Goal: Task Accomplishment & Management: Complete application form

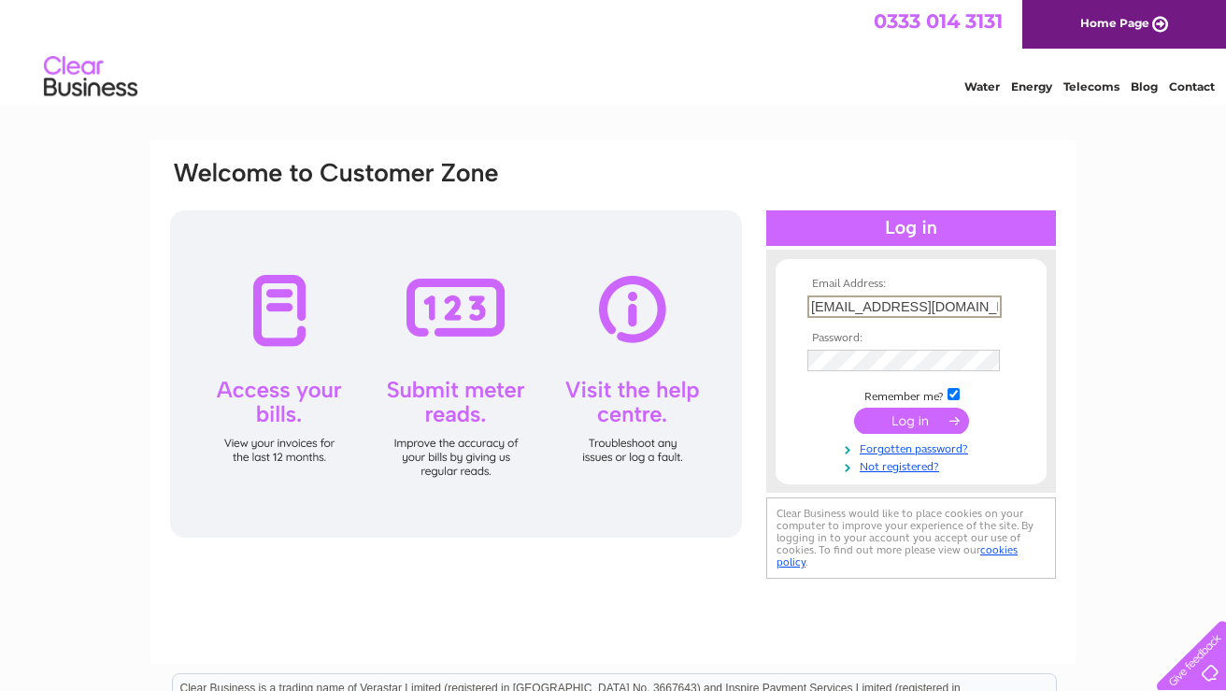
type input "[EMAIL_ADDRESS][DOMAIN_NAME]"
click at [911, 419] on input "submit" at bounding box center [911, 421] width 115 height 26
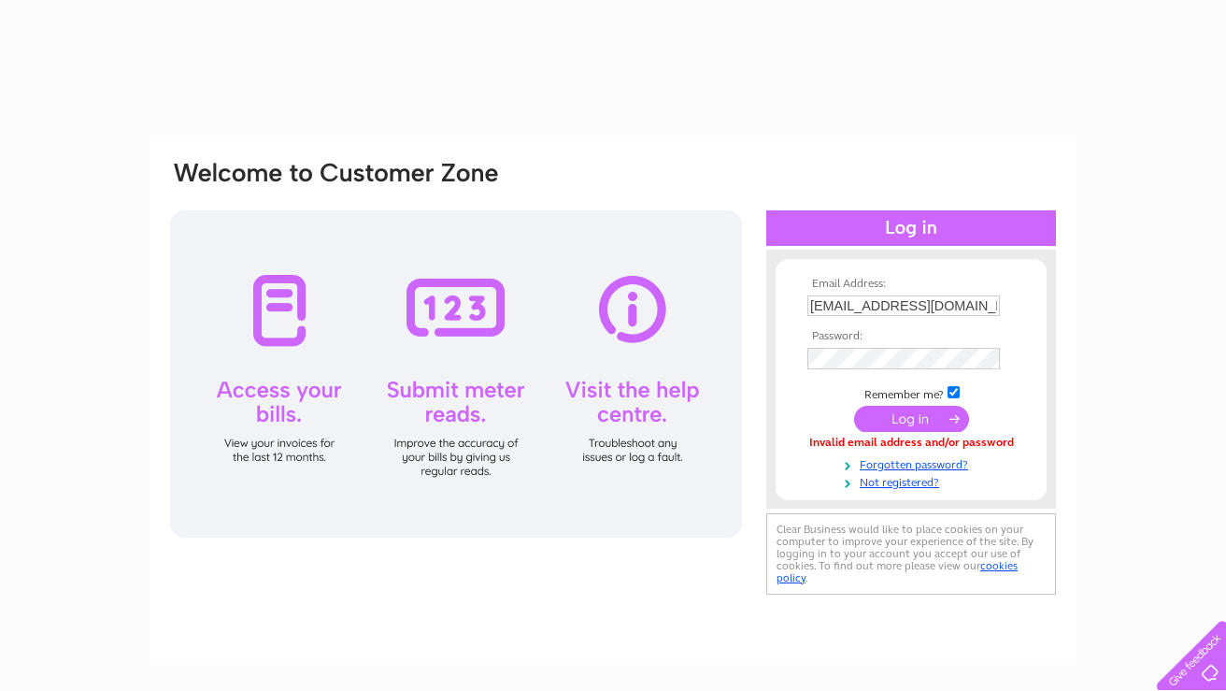
click at [906, 420] on input "submit" at bounding box center [911, 419] width 115 height 26
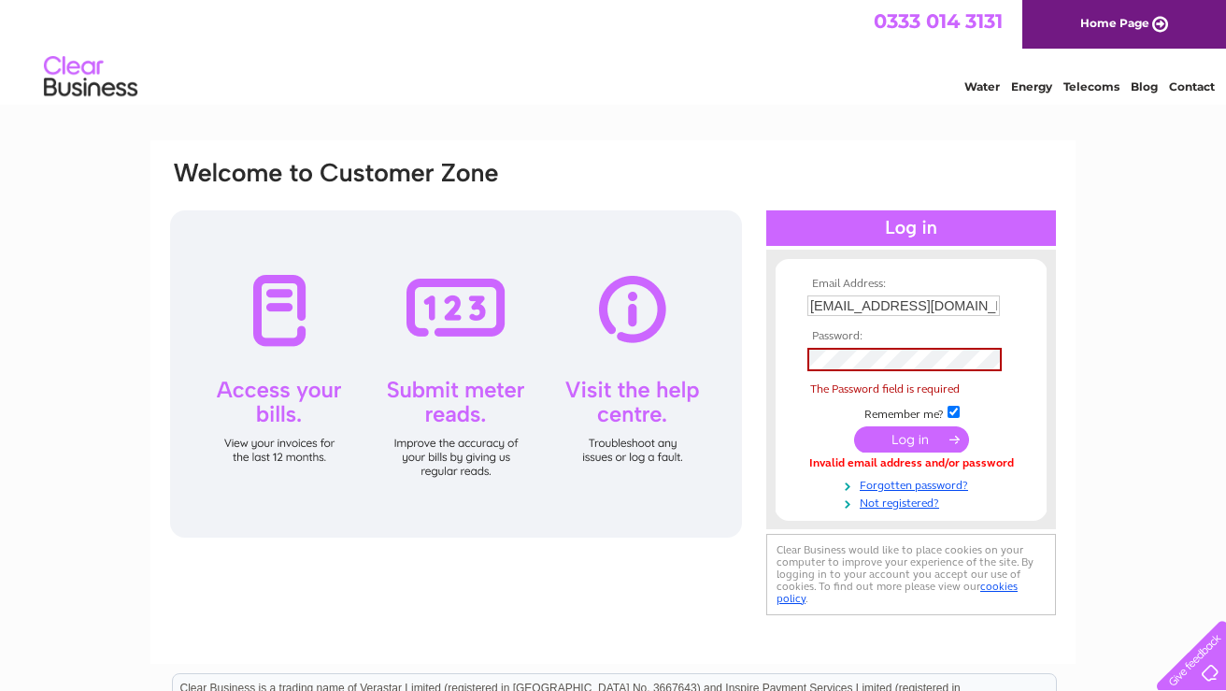
click at [896, 433] on input "submit" at bounding box center [911, 439] width 115 height 26
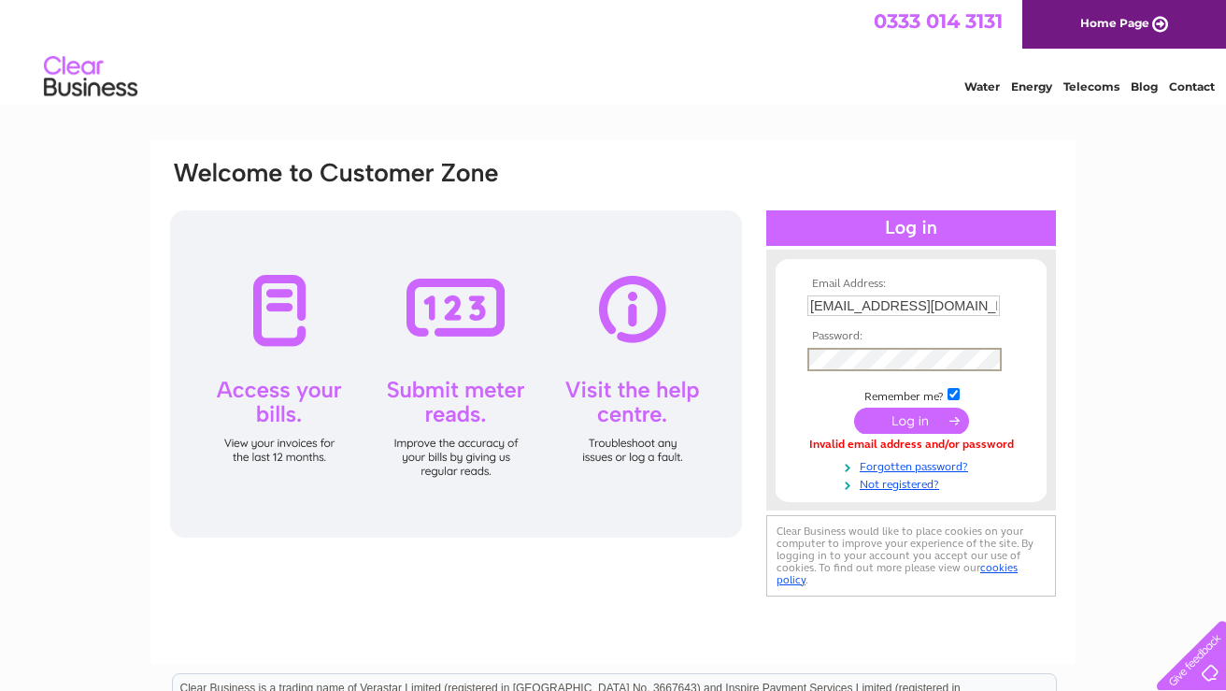
click at [910, 416] on input "submit" at bounding box center [911, 421] width 115 height 26
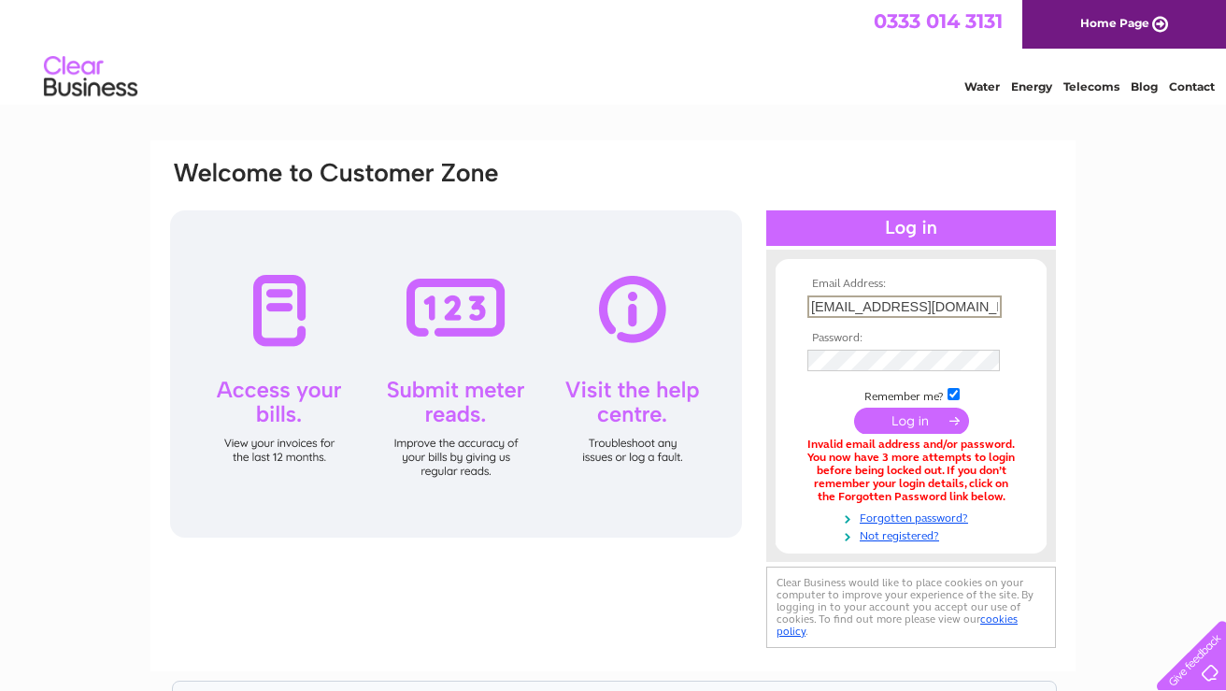
click at [724, 109] on html "0333 014 3131 Home Page Water Energy Telecoms Blog Contact" at bounding box center [613, 54] width 1226 height 109
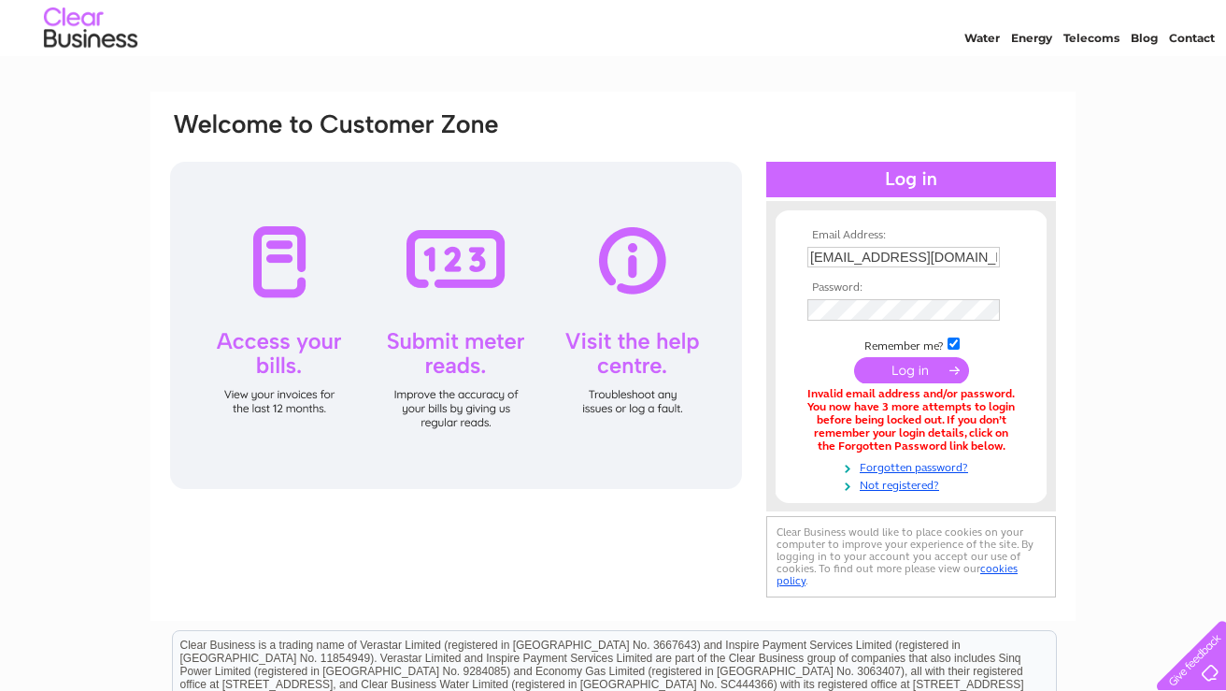
scroll to position [50, 0]
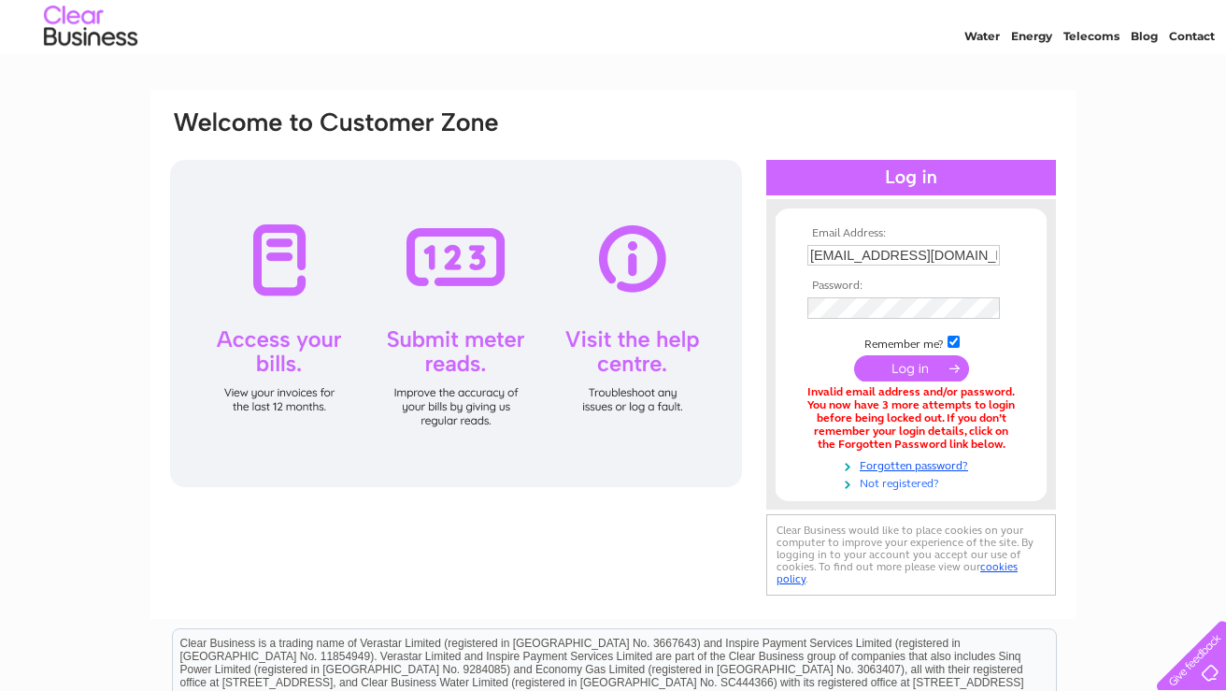
click at [899, 481] on link "Not registered?" at bounding box center [914, 482] width 212 height 18
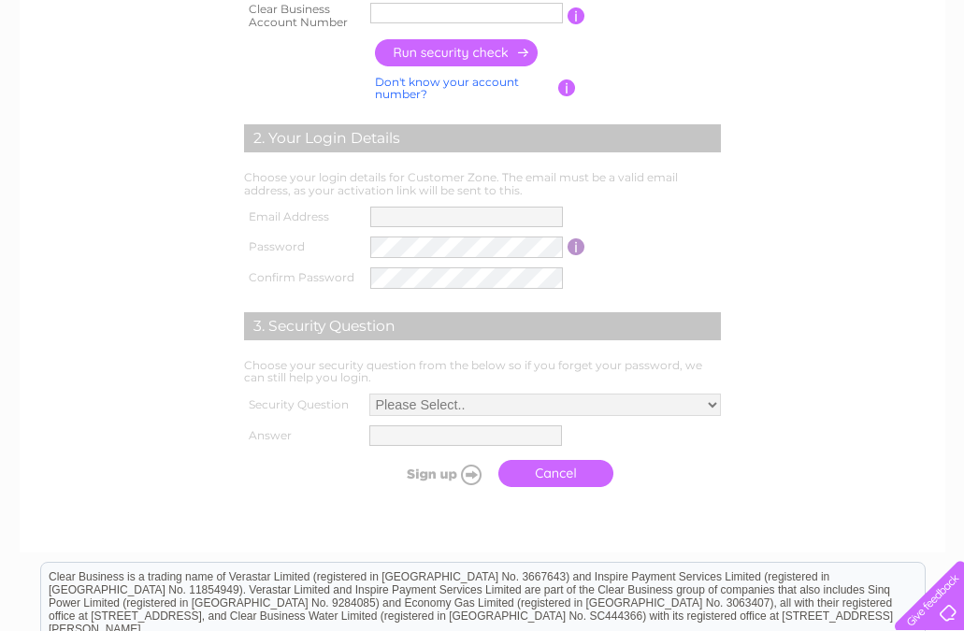
scroll to position [186, 0]
